Goal: Task Accomplishment & Management: Use online tool/utility

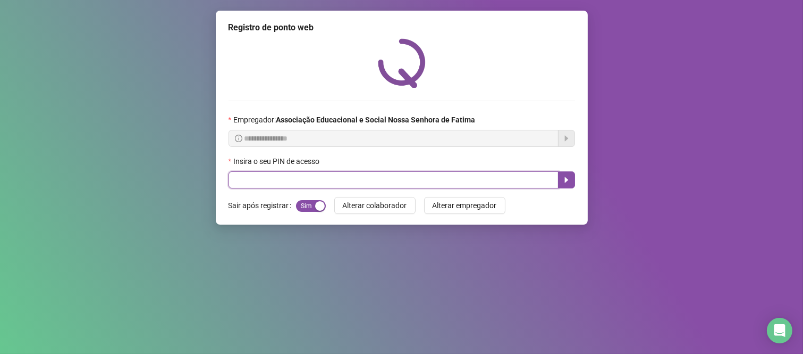
click at [248, 188] on input "text" at bounding box center [394, 179] width 330 height 17
type input "***"
click at [571, 180] on icon "caret-right" at bounding box center [567, 179] width 9 height 9
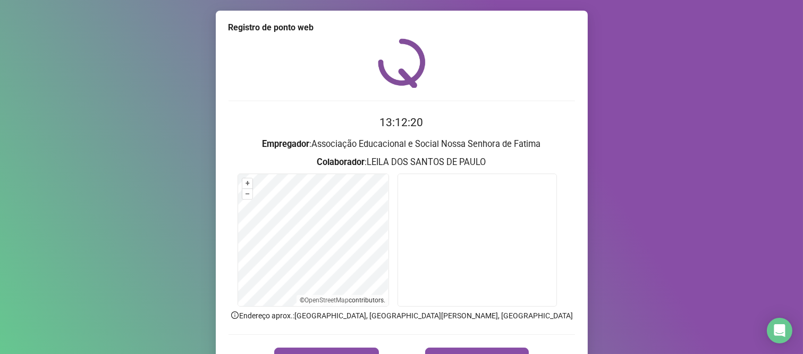
scroll to position [61, 0]
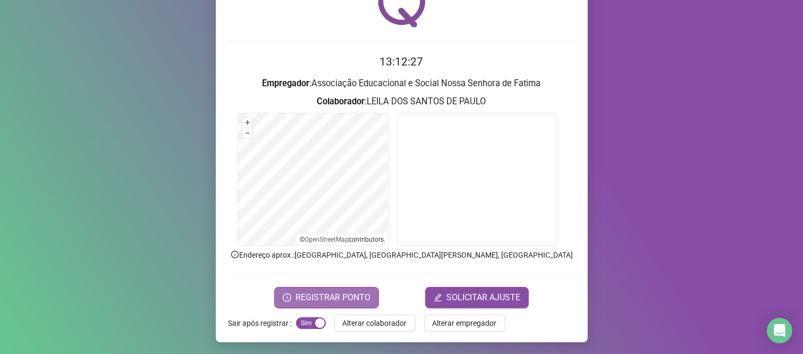
click at [346, 294] on span "REGISTRAR PONTO" at bounding box center [333, 297] width 75 height 13
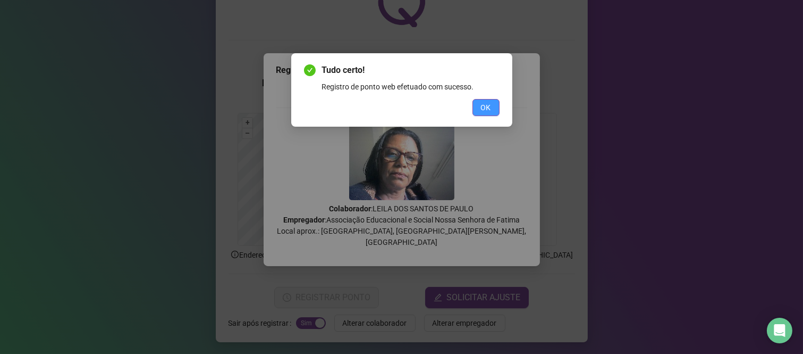
click at [484, 110] on span "OK" at bounding box center [486, 108] width 10 height 12
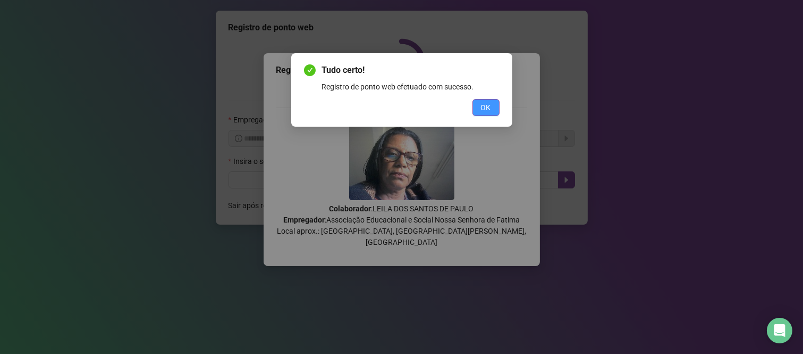
scroll to position [0, 0]
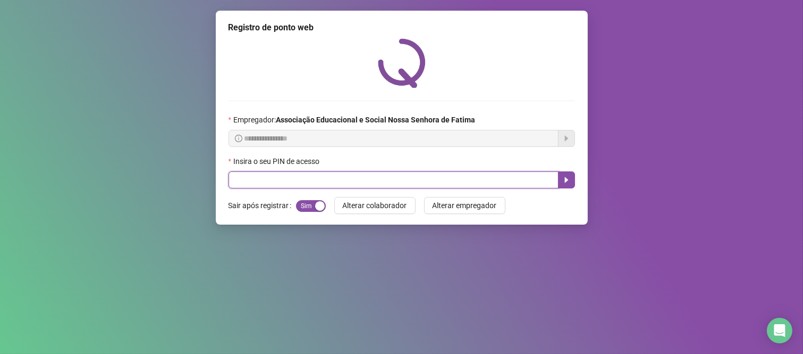
click at [245, 182] on input "text" at bounding box center [394, 179] width 330 height 17
type input "***"
click at [559, 187] on button "button" at bounding box center [566, 179] width 17 height 17
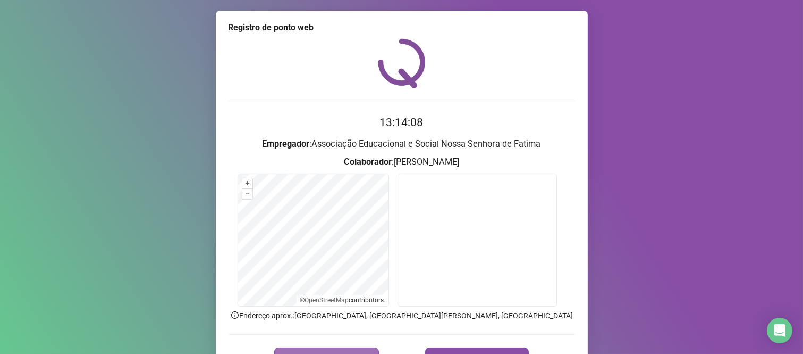
click at [321, 351] on span "REGISTRAR PONTO" at bounding box center [333, 357] width 75 height 13
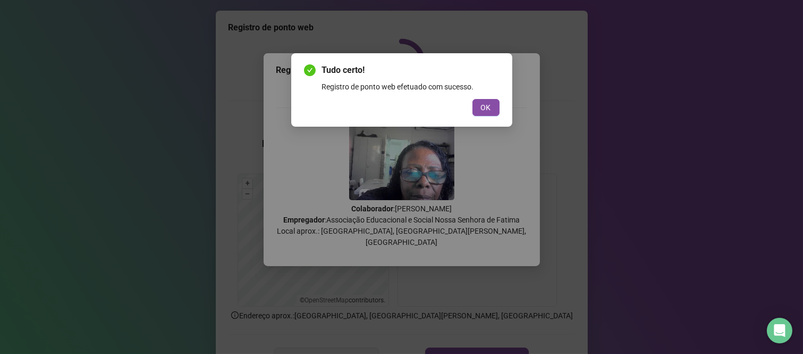
click at [488, 98] on div "Tudo certo! Registro de ponto web efetuado com sucesso. OK" at bounding box center [402, 90] width 196 height 52
click at [487, 104] on span "OK" at bounding box center [486, 108] width 10 height 12
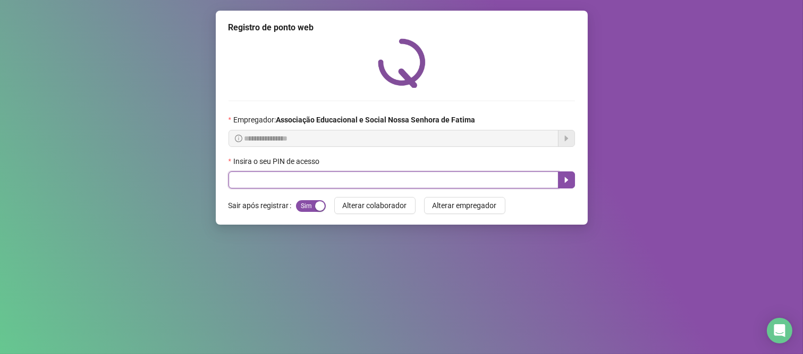
click at [245, 185] on input "text" at bounding box center [394, 179] width 330 height 17
type input "*****"
click at [570, 181] on icon "caret-right" at bounding box center [567, 179] width 9 height 9
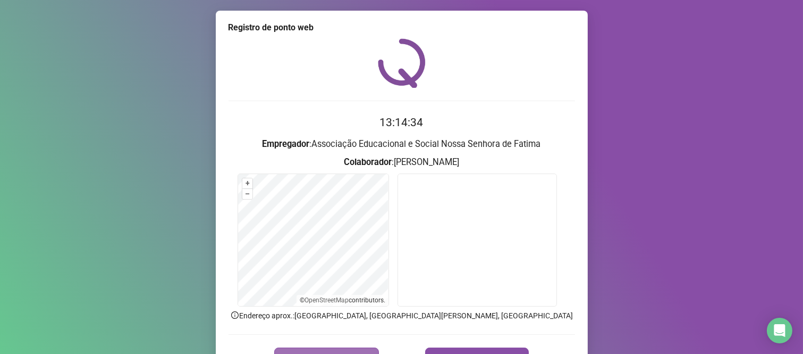
click at [348, 348] on button "REGISTRAR PONTO" at bounding box center [326, 357] width 105 height 21
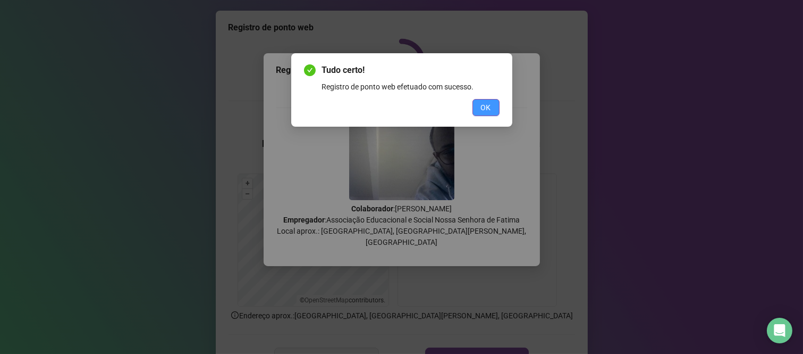
click at [476, 106] on button "OK" at bounding box center [486, 107] width 27 height 17
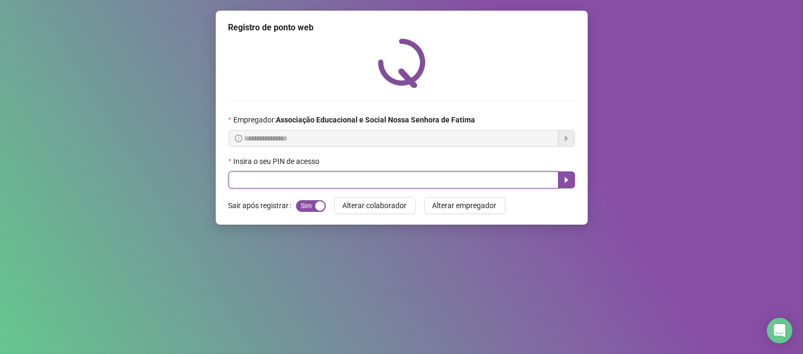
click at [505, 185] on input "text" at bounding box center [394, 179] width 330 height 17
type input "****"
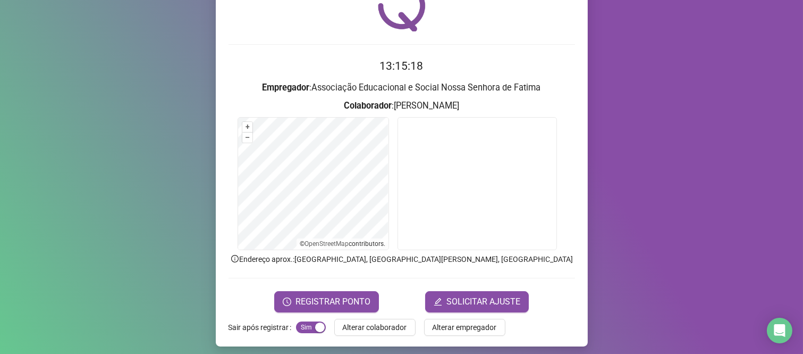
scroll to position [61, 0]
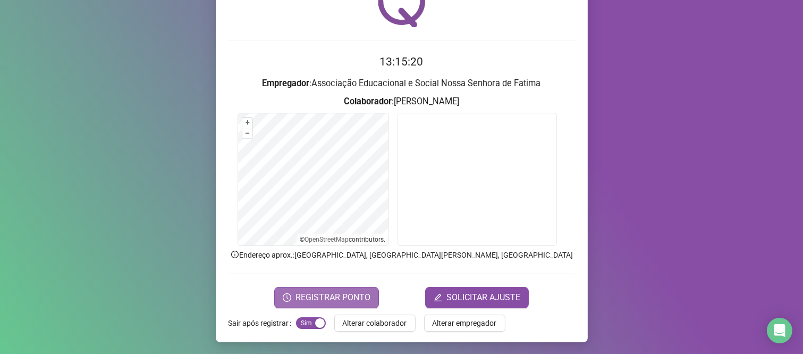
click at [305, 291] on span "REGISTRAR PONTO" at bounding box center [333, 297] width 75 height 13
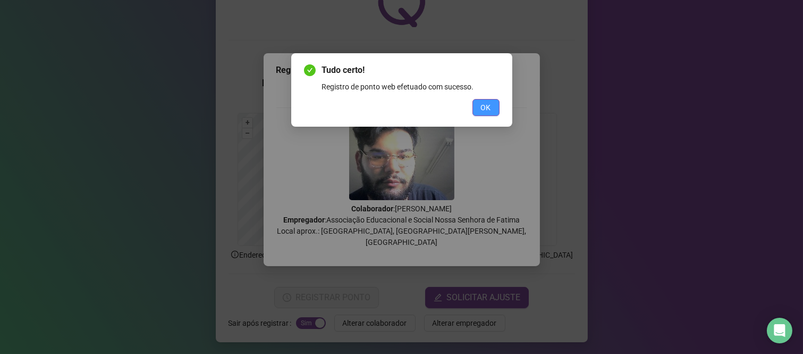
click at [482, 111] on span "OK" at bounding box center [486, 108] width 10 height 12
